Goal: Find specific page/section: Find specific page/section

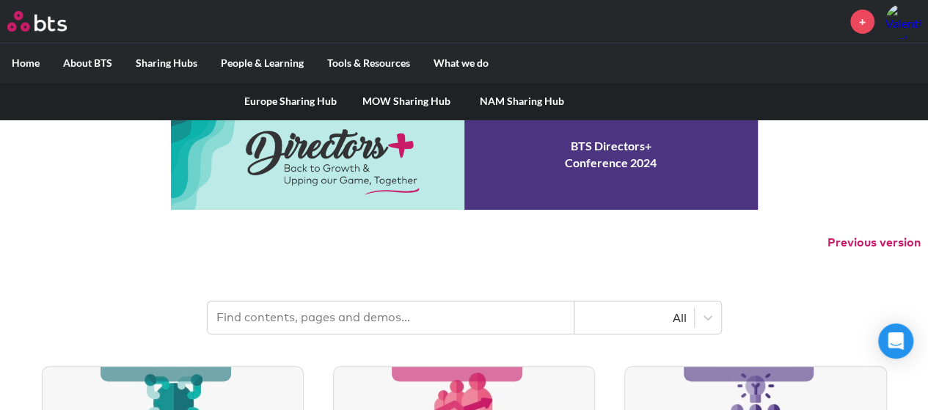
click at [172, 62] on label "Sharing Hubs" at bounding box center [166, 63] width 85 height 38
click at [0, 0] on input "Sharing Hubs" at bounding box center [0, 0] width 0 height 0
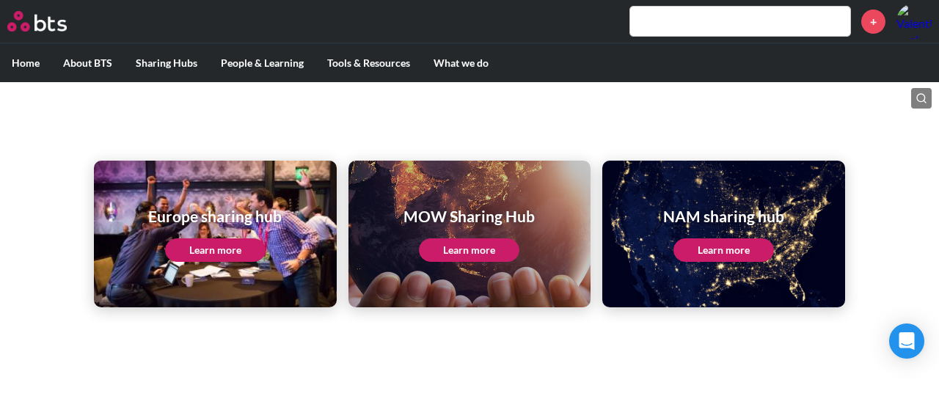
click at [226, 219] on h1 "Europe sharing hub" at bounding box center [215, 216] width 134 height 21
click at [211, 247] on link "Learn more" at bounding box center [215, 250] width 101 height 23
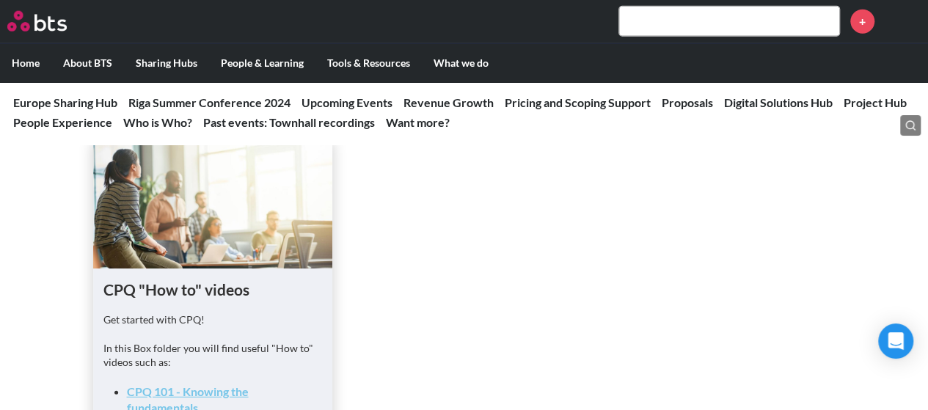
scroll to position [2202, 0]
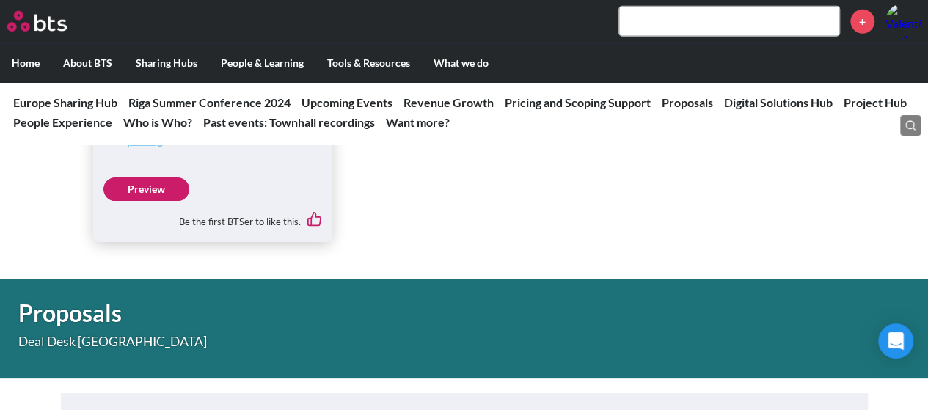
click at [716, 33] on input "text" at bounding box center [729, 21] width 220 height 29
click at [724, 21] on input "text" at bounding box center [729, 21] width 220 height 29
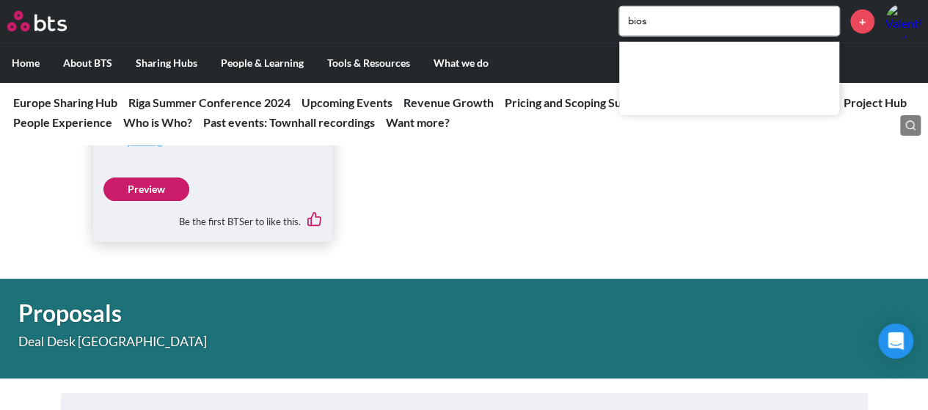
type input "bios"
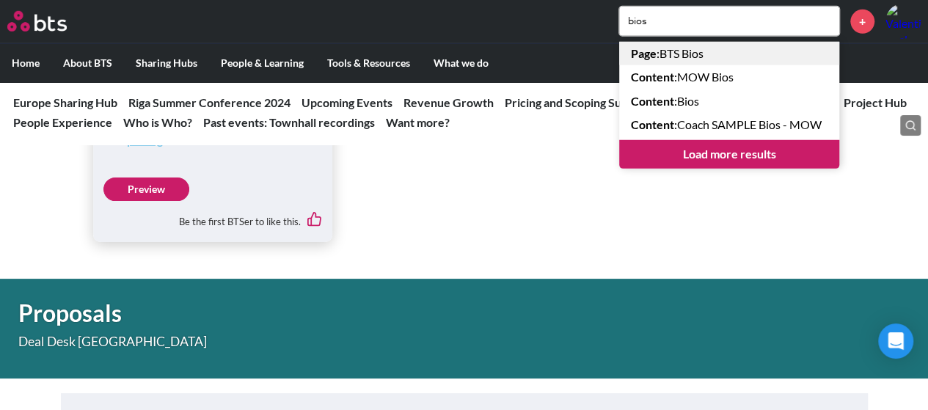
click at [688, 51] on link "Page : BTS Bios" at bounding box center [729, 53] width 220 height 23
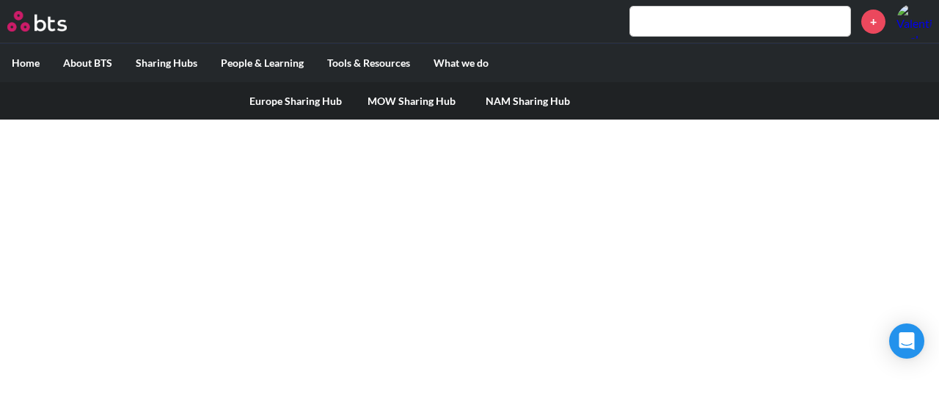
click at [295, 99] on link "Europe Sharing Hub" at bounding box center [296, 101] width 116 height 38
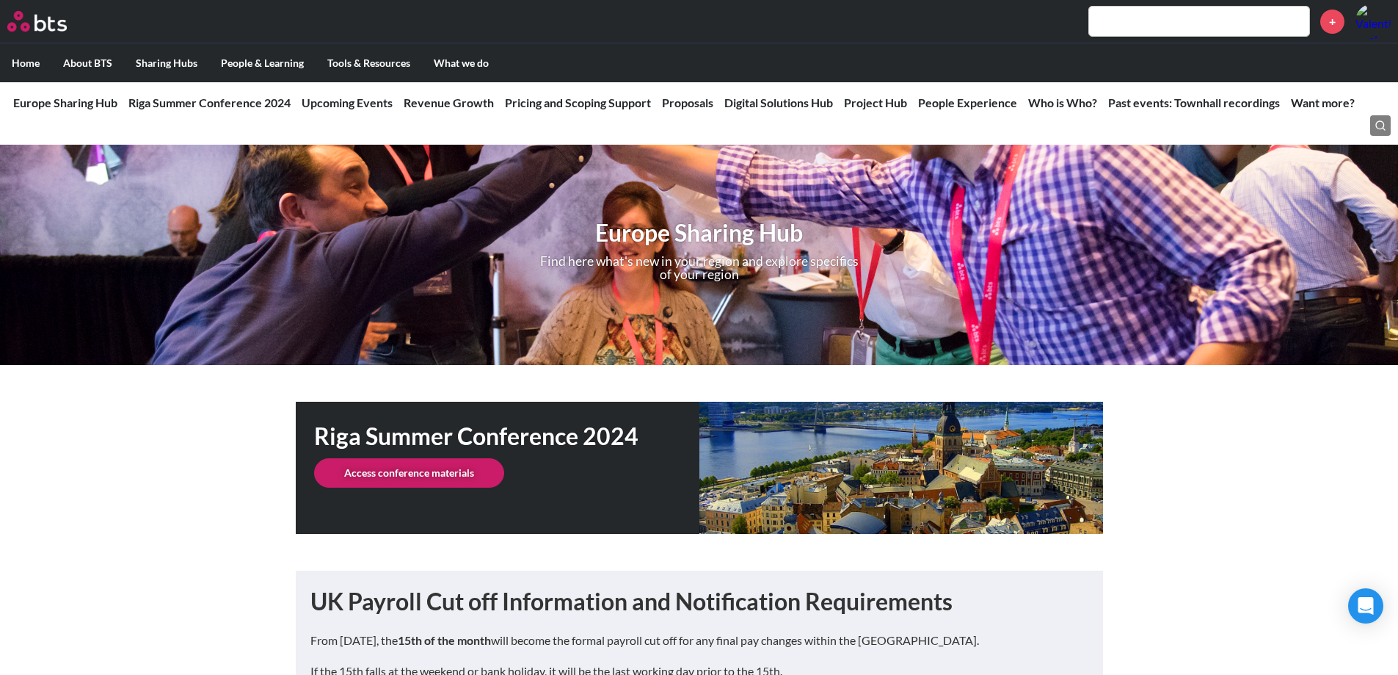
click at [32, 23] on img at bounding box center [36, 21] width 59 height 21
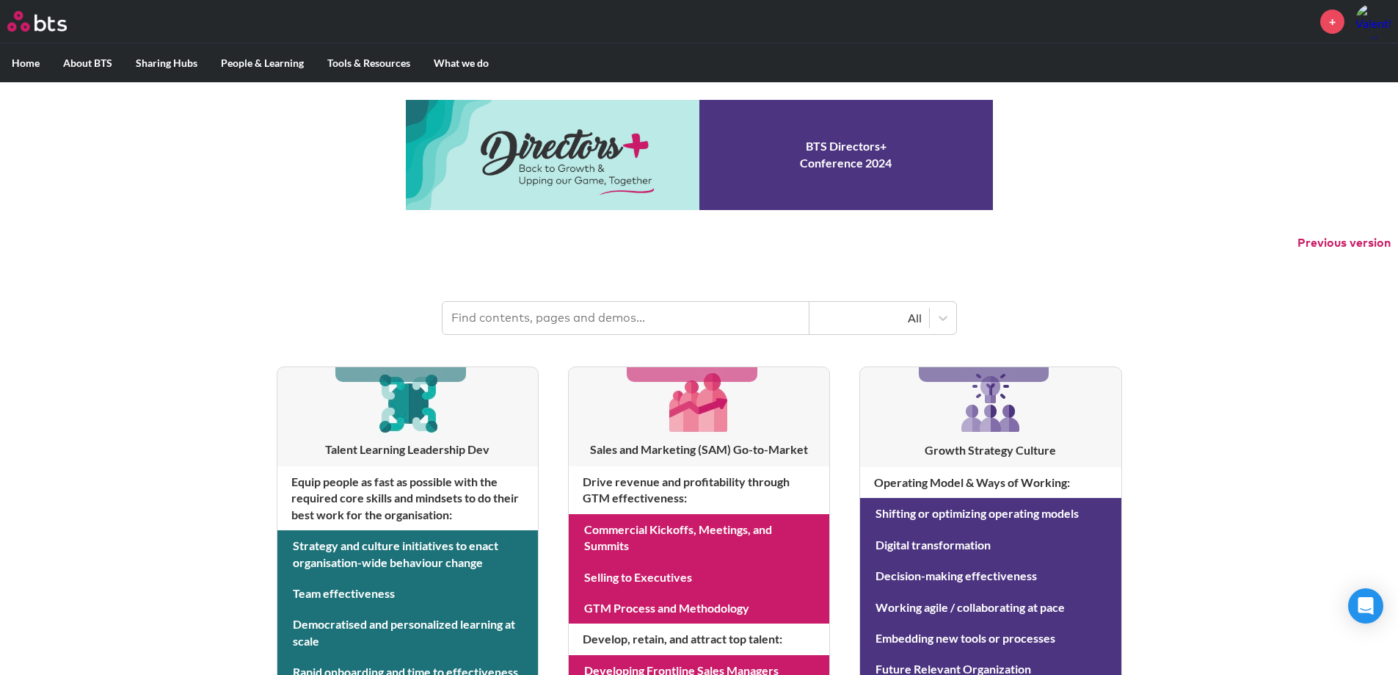
click at [524, 300] on header "All" at bounding box center [699, 310] width 1398 height 76
click at [536, 332] on input "text" at bounding box center [626, 318] width 367 height 32
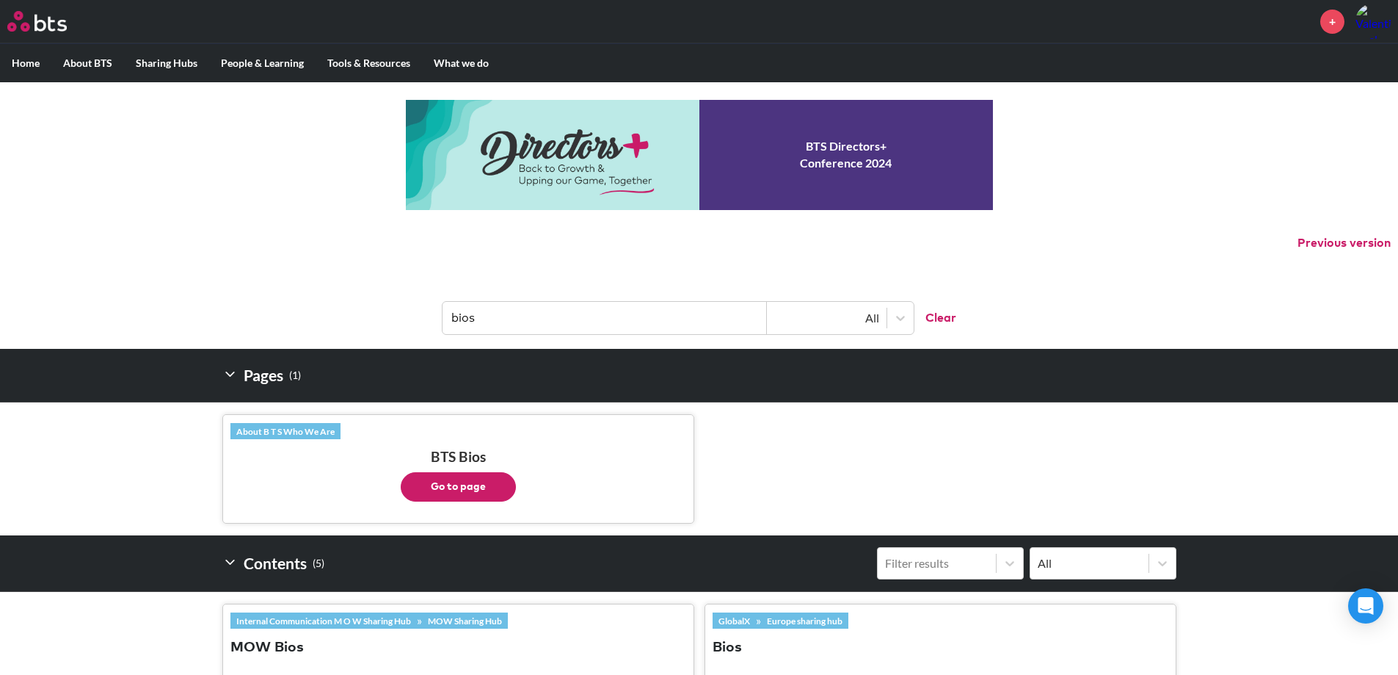
type input "bios"
click at [451, 482] on button "Go to page" at bounding box center [458, 486] width 115 height 29
